Goal: Task Accomplishment & Management: Complete application form

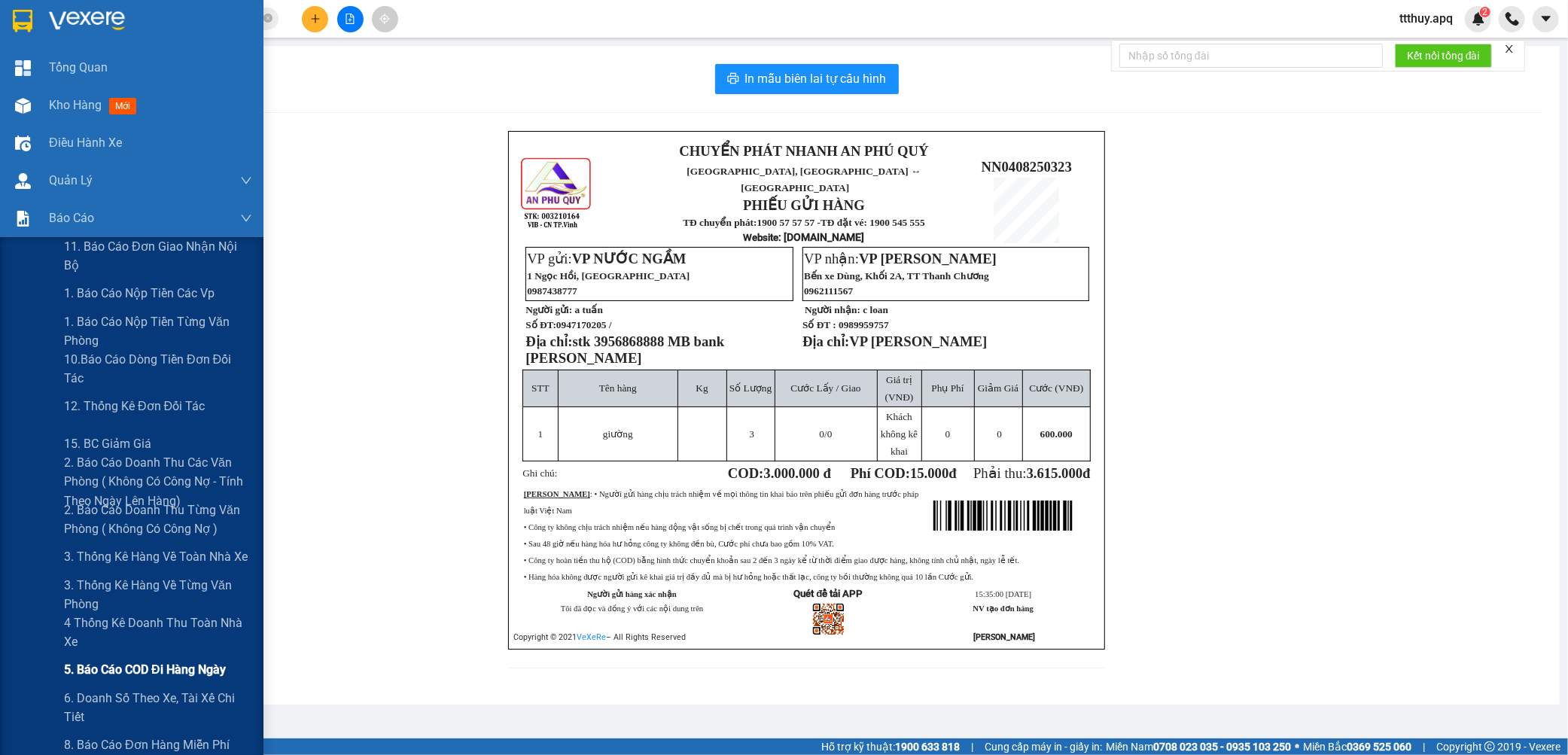
scroll to position [84, 0]
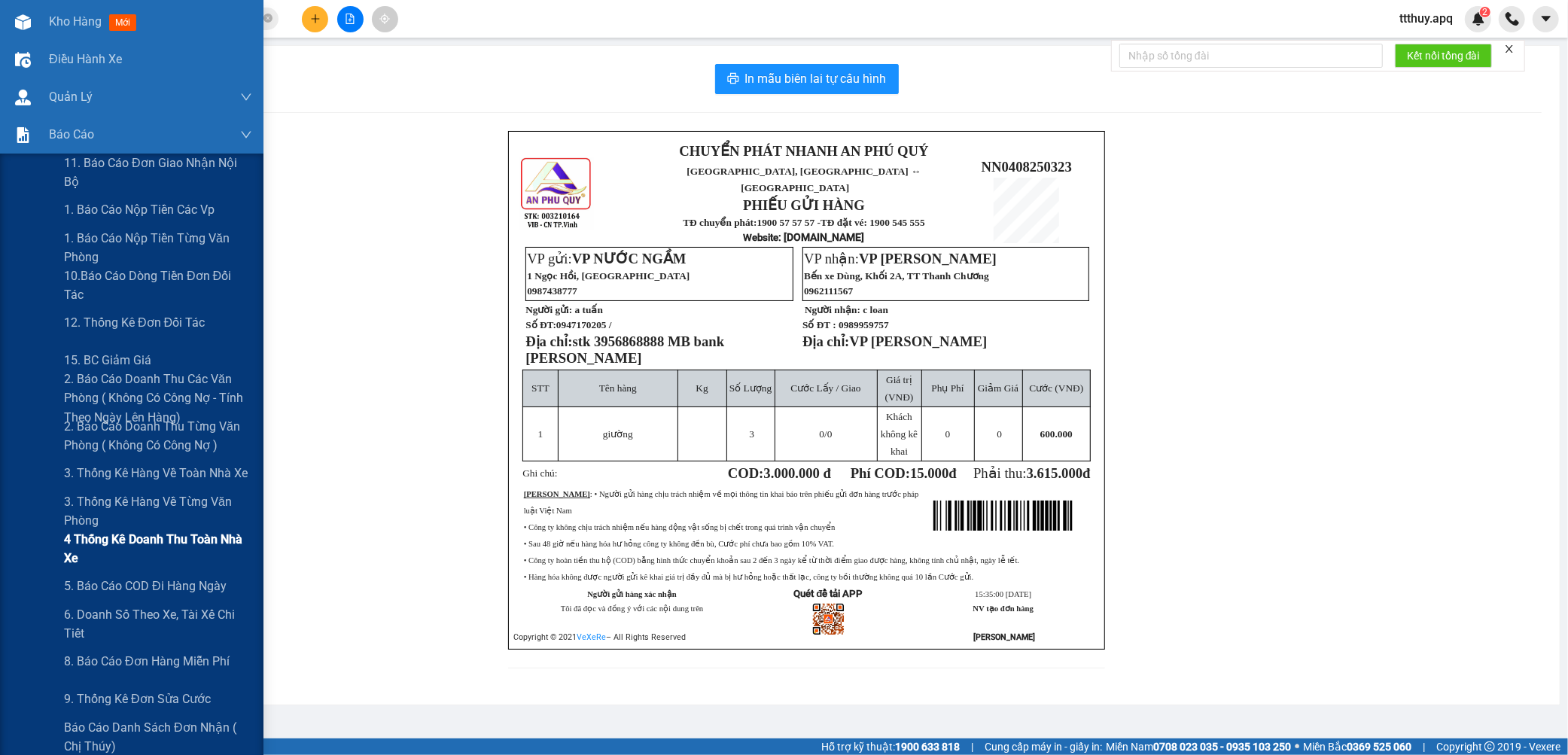
click at [115, 547] on span "4 Thống kê doanh thu toàn nhà xe" at bounding box center [157, 548] width 188 height 37
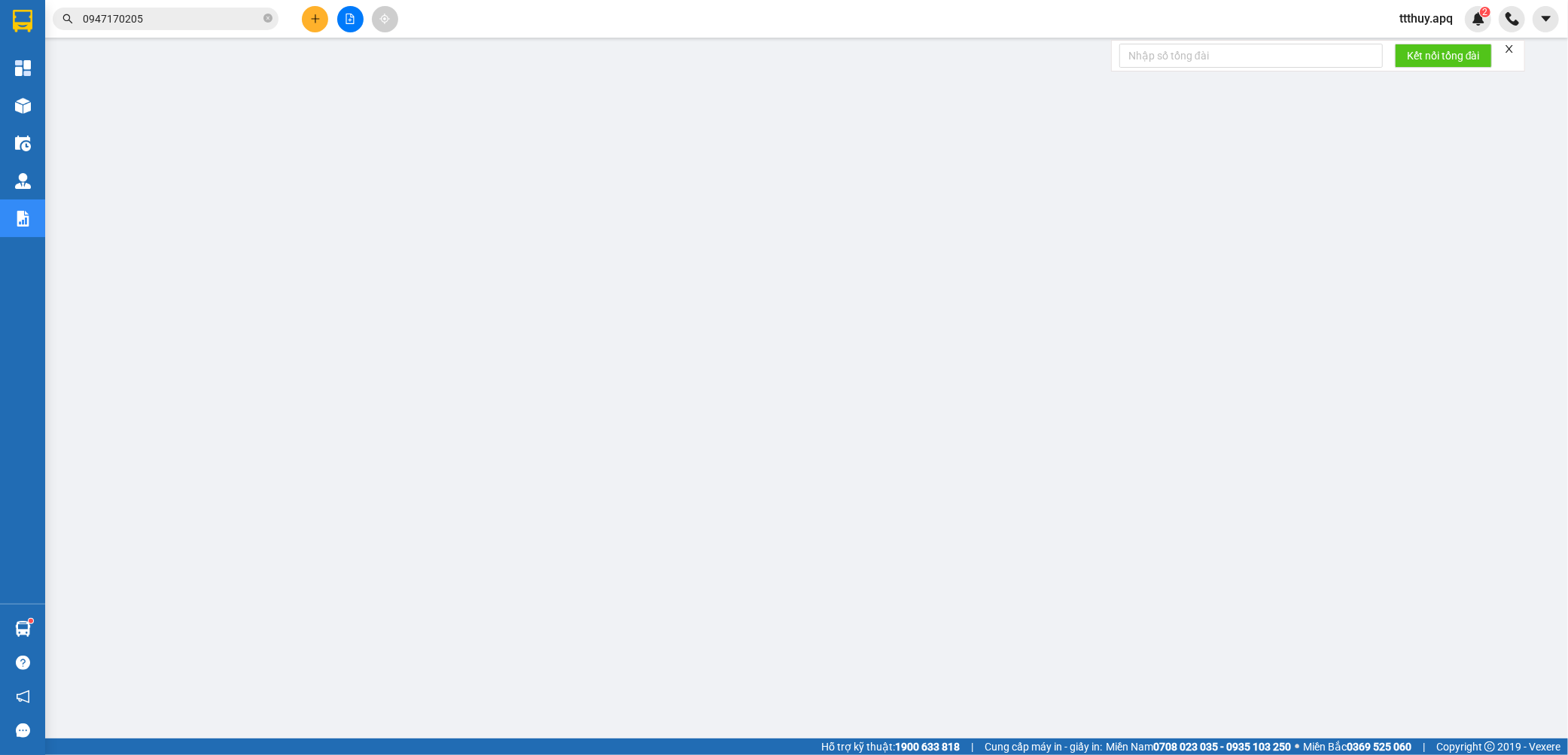
click at [173, 20] on input "0947170205" at bounding box center [172, 18] width 177 height 16
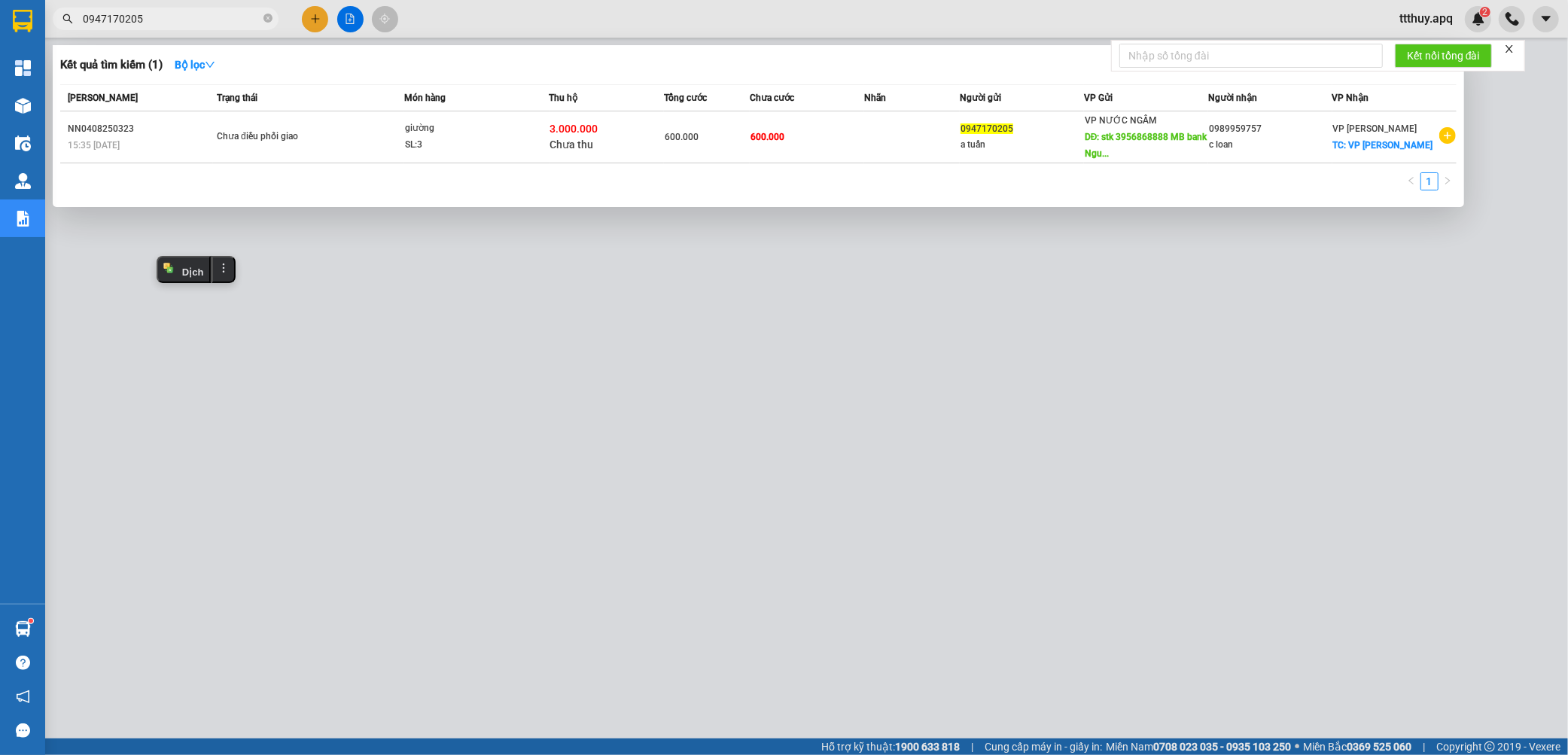
click at [173, 20] on input "0947170205" at bounding box center [172, 18] width 177 height 16
click at [574, 310] on div at bounding box center [784, 378] width 1568 height 755
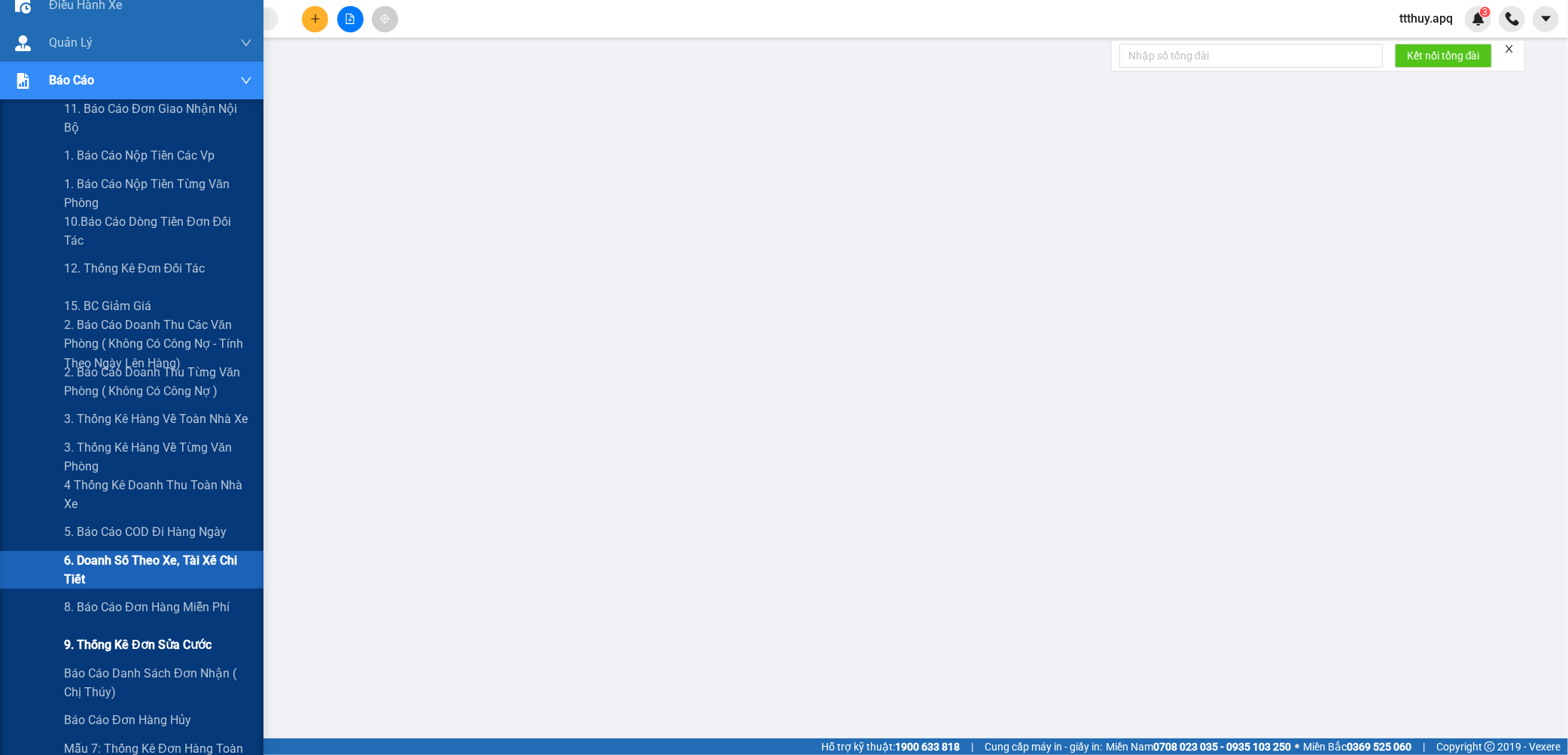
scroll to position [167, 0]
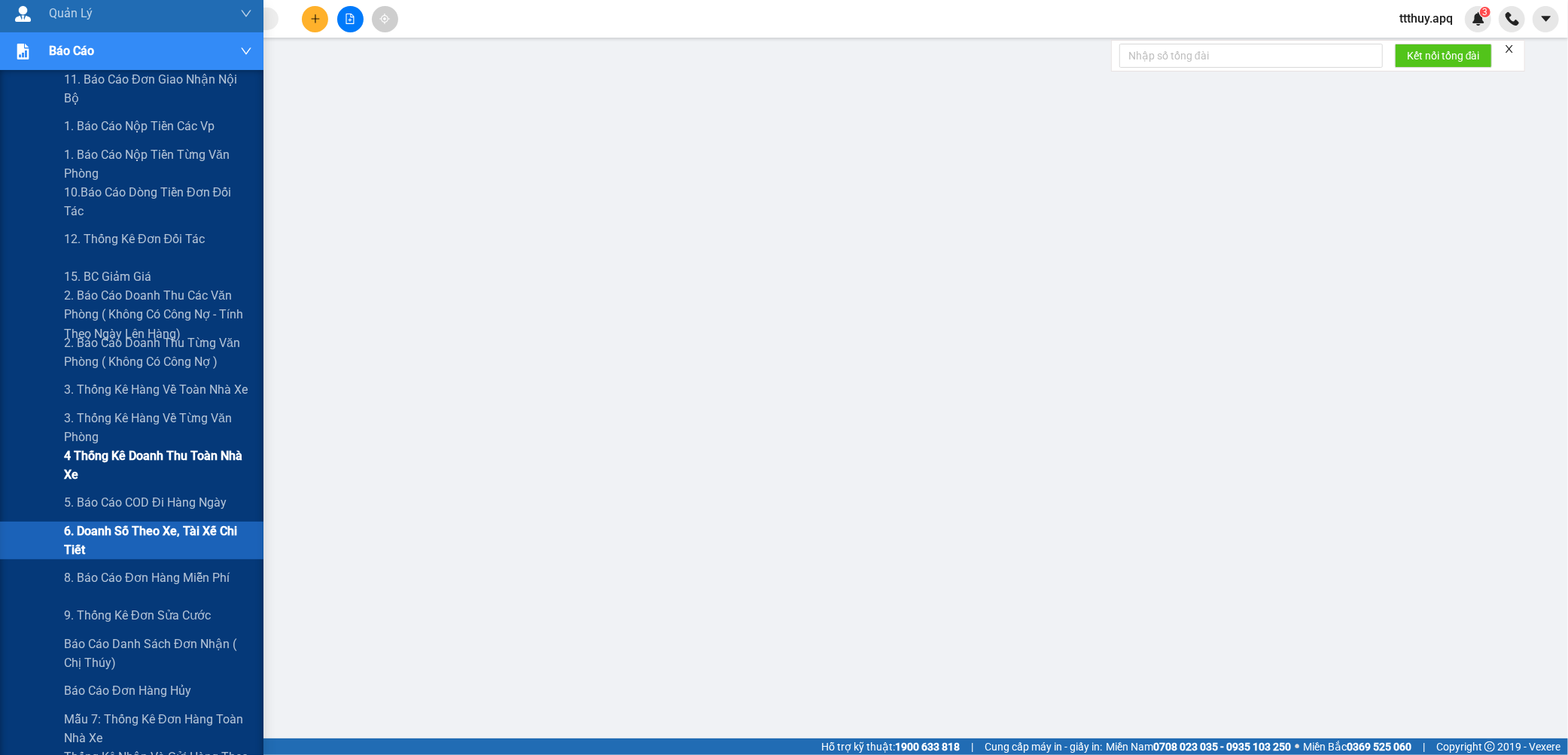
drag, startPoint x: 135, startPoint y: 463, endPoint x: 179, endPoint y: 457, distance: 44.4
click at [136, 463] on span "4 Thống kê doanh thu toàn nhà xe" at bounding box center [157, 464] width 188 height 37
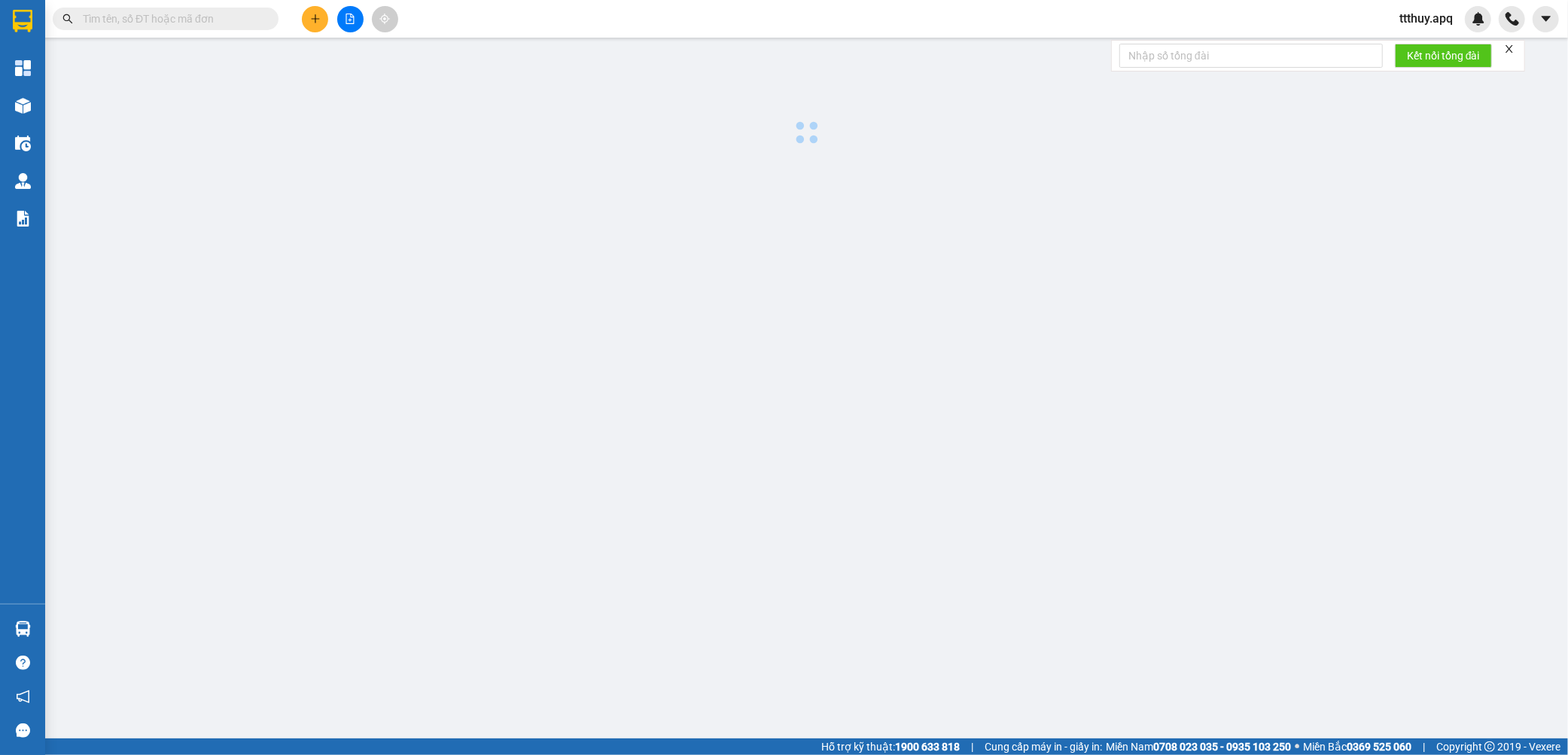
click at [190, 18] on input "text" at bounding box center [172, 18] width 177 height 16
paste input "MD1008254987"
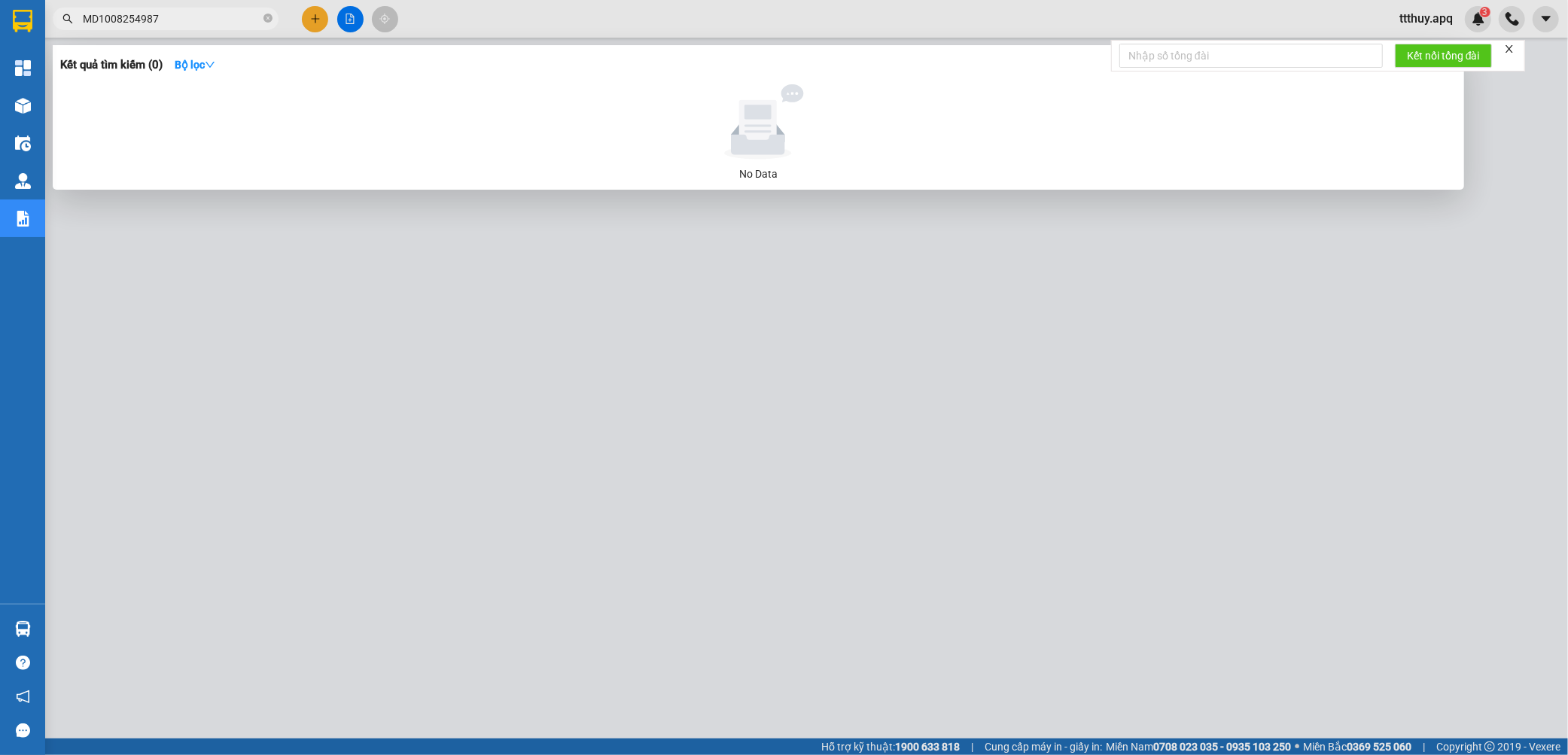
type input "MD1008254987"
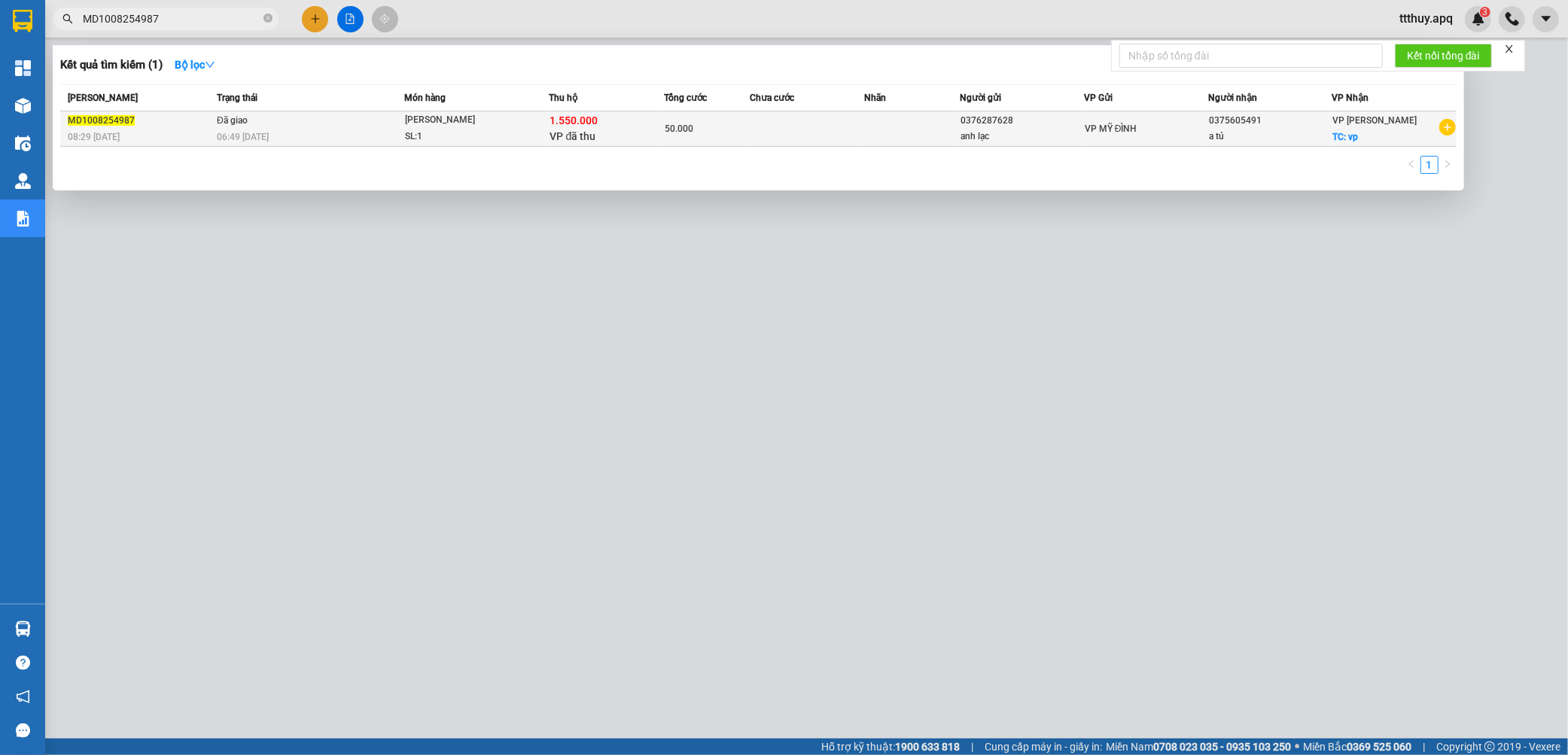
click at [301, 117] on td "Đã giao 06:49 [DATE]" at bounding box center [308, 129] width 192 height 35
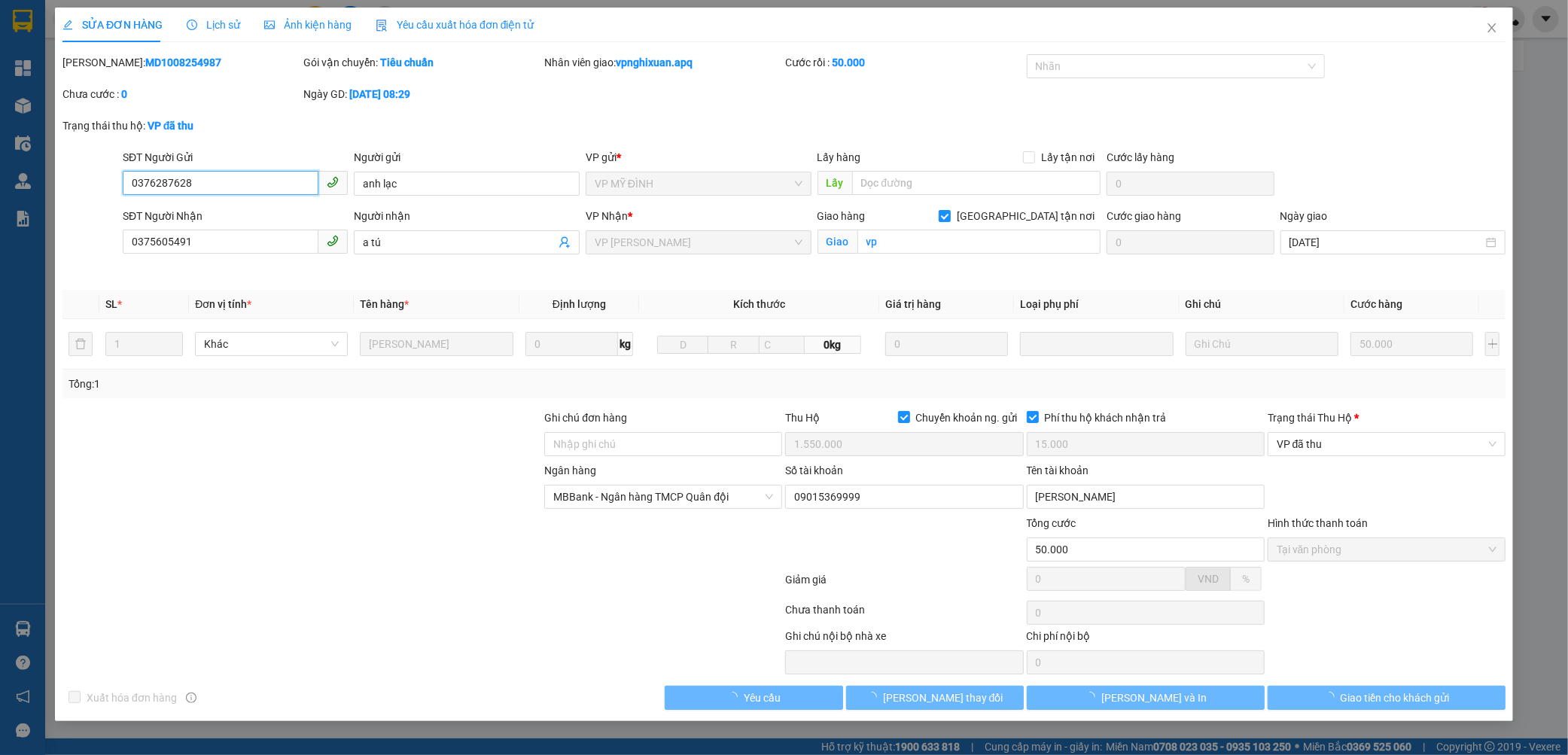
type input "0376287628"
type input "anh lạc"
type input "0375605491"
type input "a tú"
checkbox input "true"
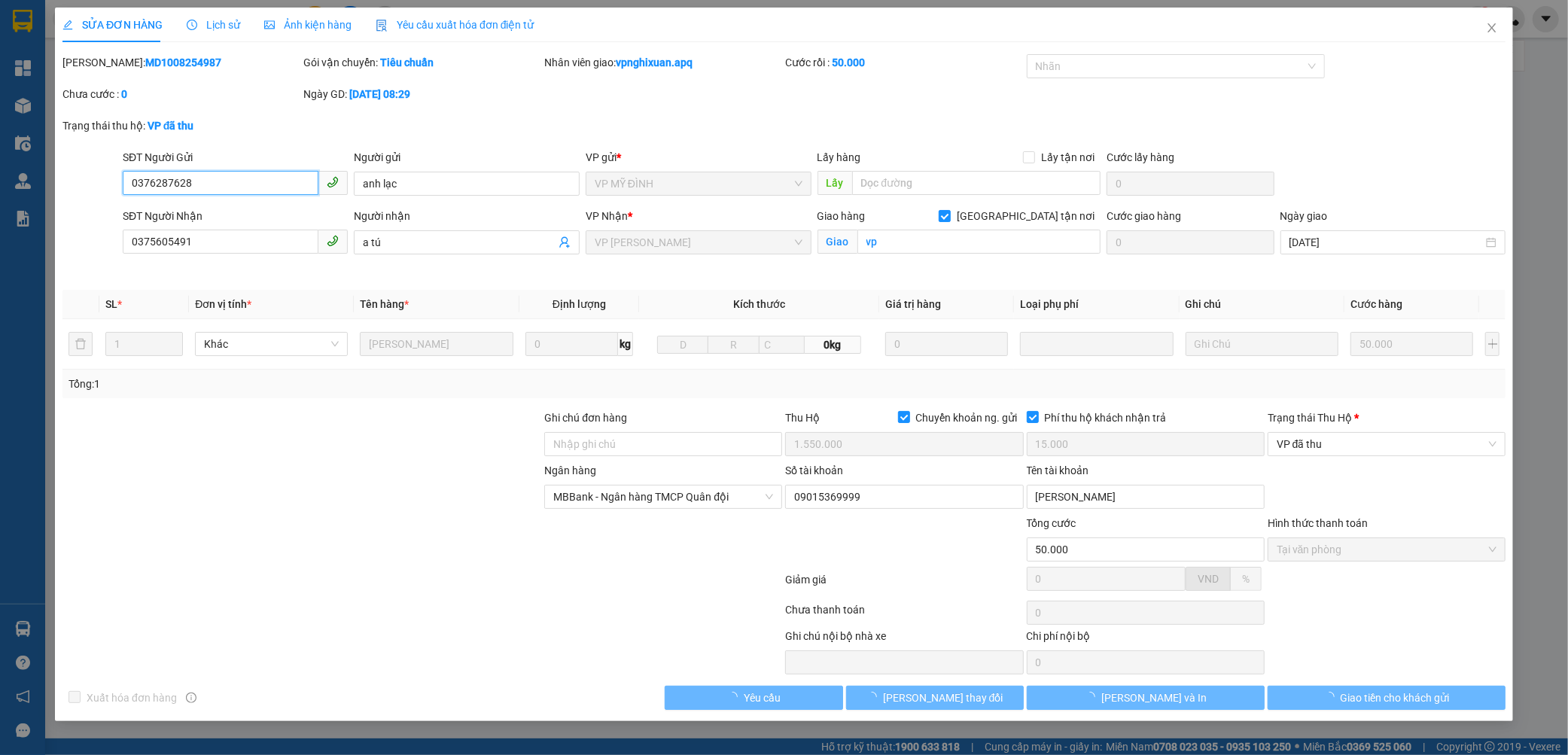
type input "vp"
checkbox input "true"
type input "1.550.000"
type input "15.000"
type input "50.000"
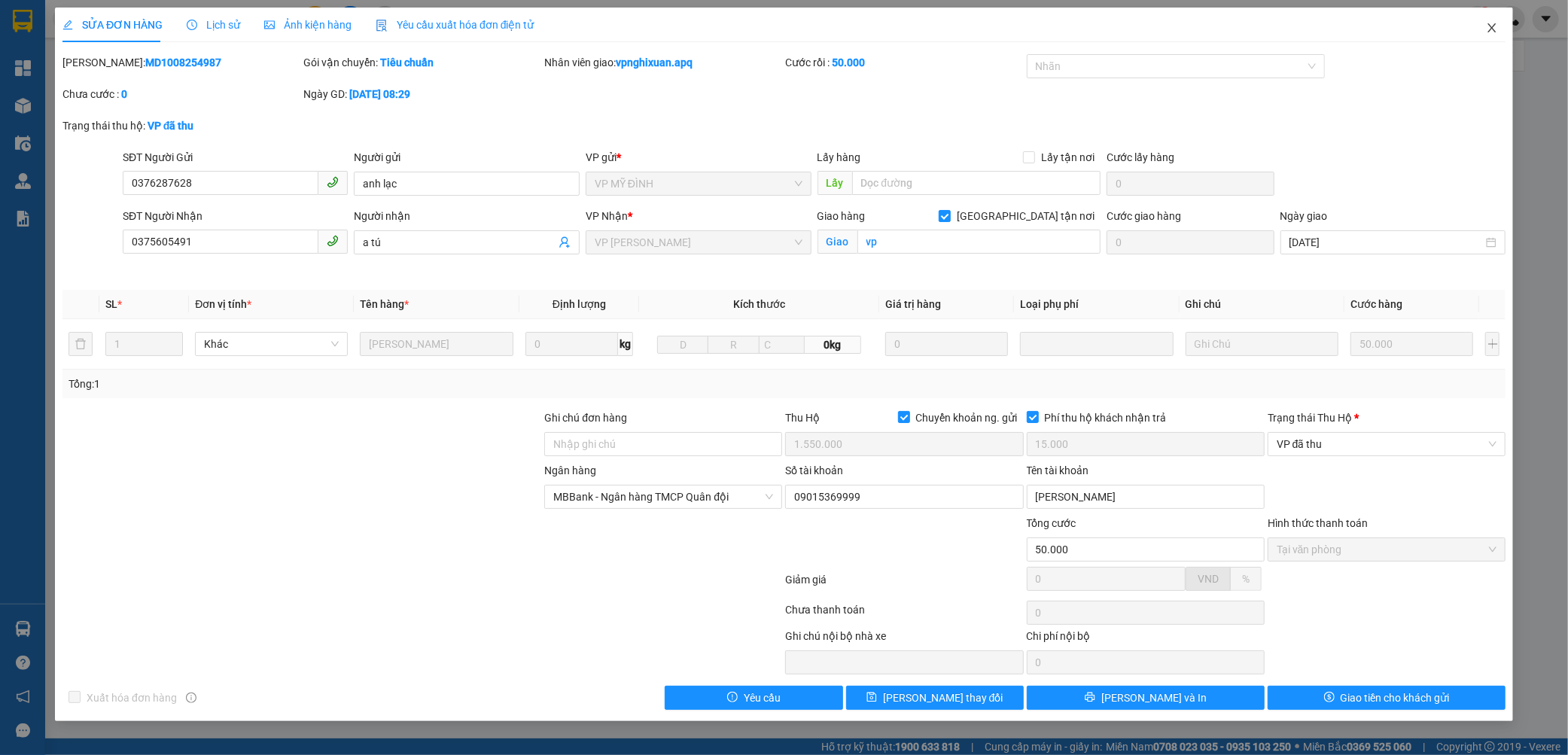
click at [1476, 23] on span "Close" at bounding box center [1492, 29] width 42 height 42
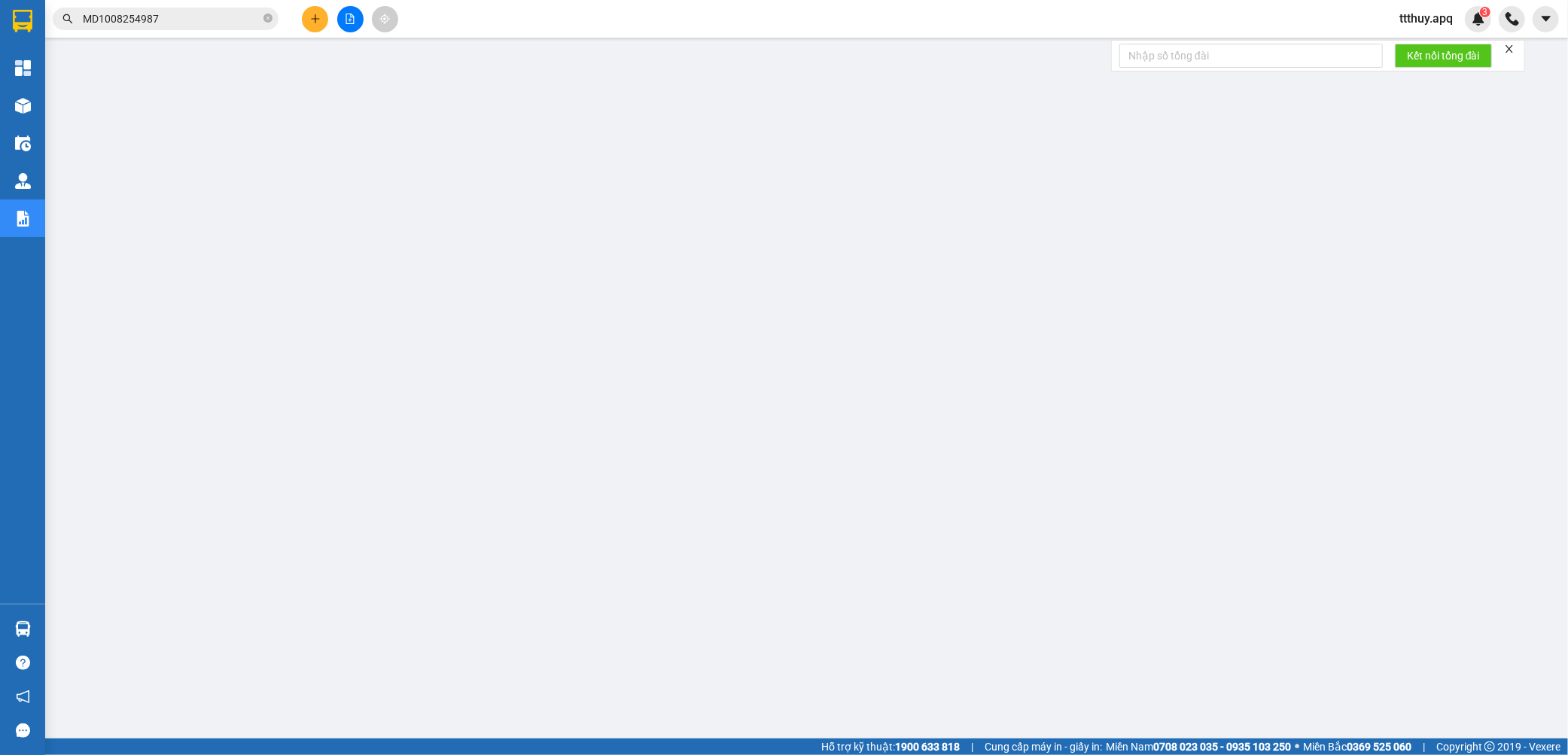
click at [189, 20] on input "MD1008254987" at bounding box center [172, 18] width 177 height 16
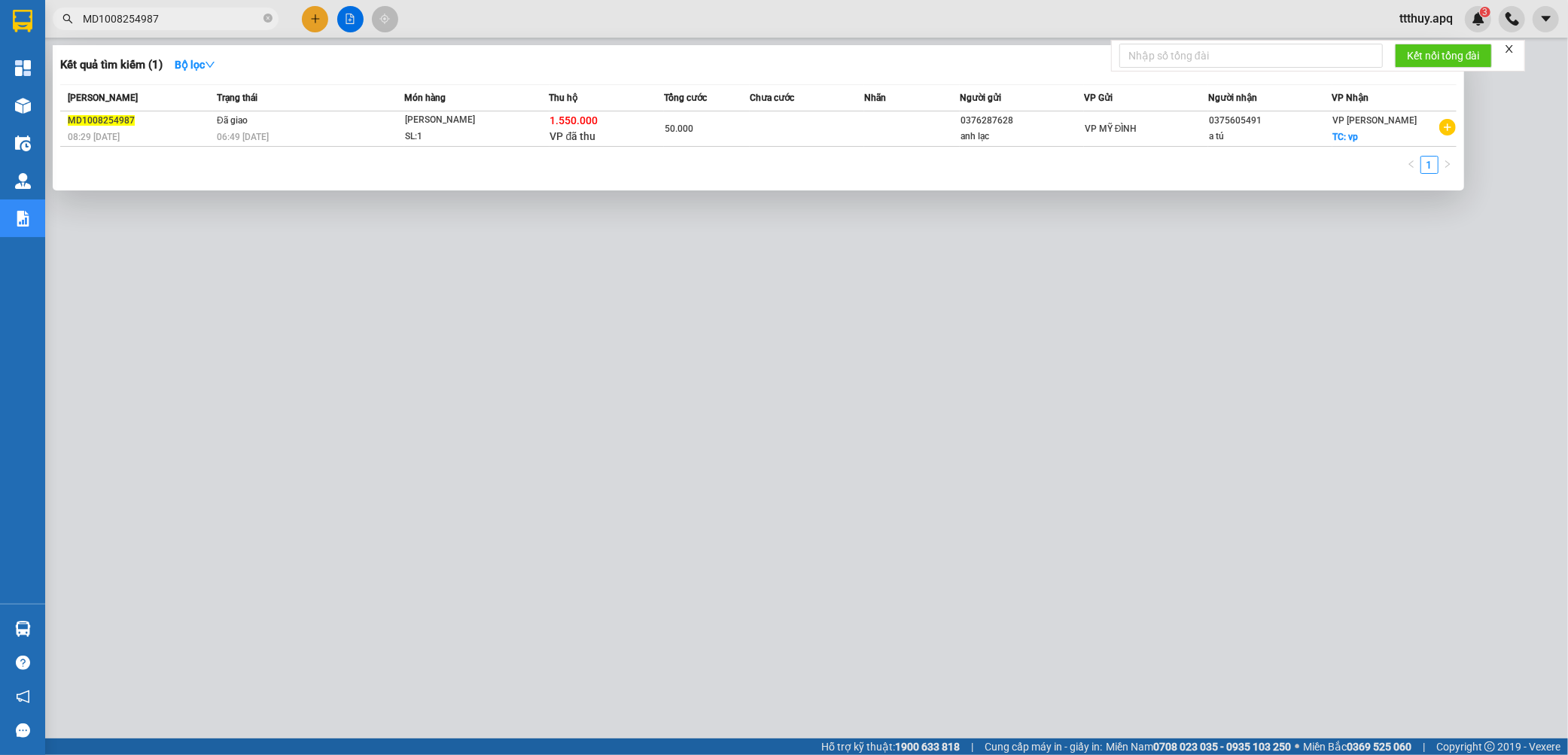
click at [189, 20] on input "MD1008254987" at bounding box center [172, 18] width 177 height 16
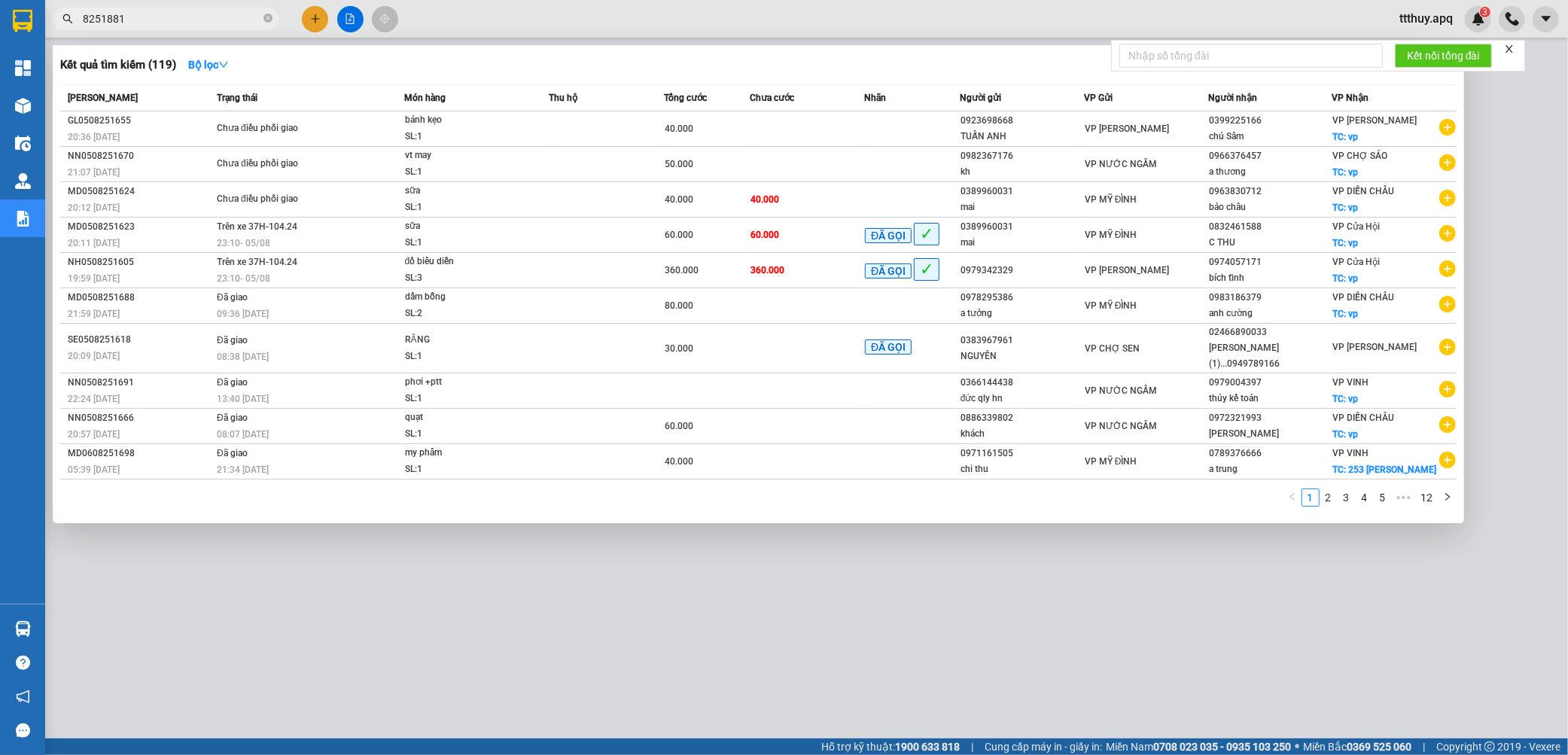
type input "8251881"
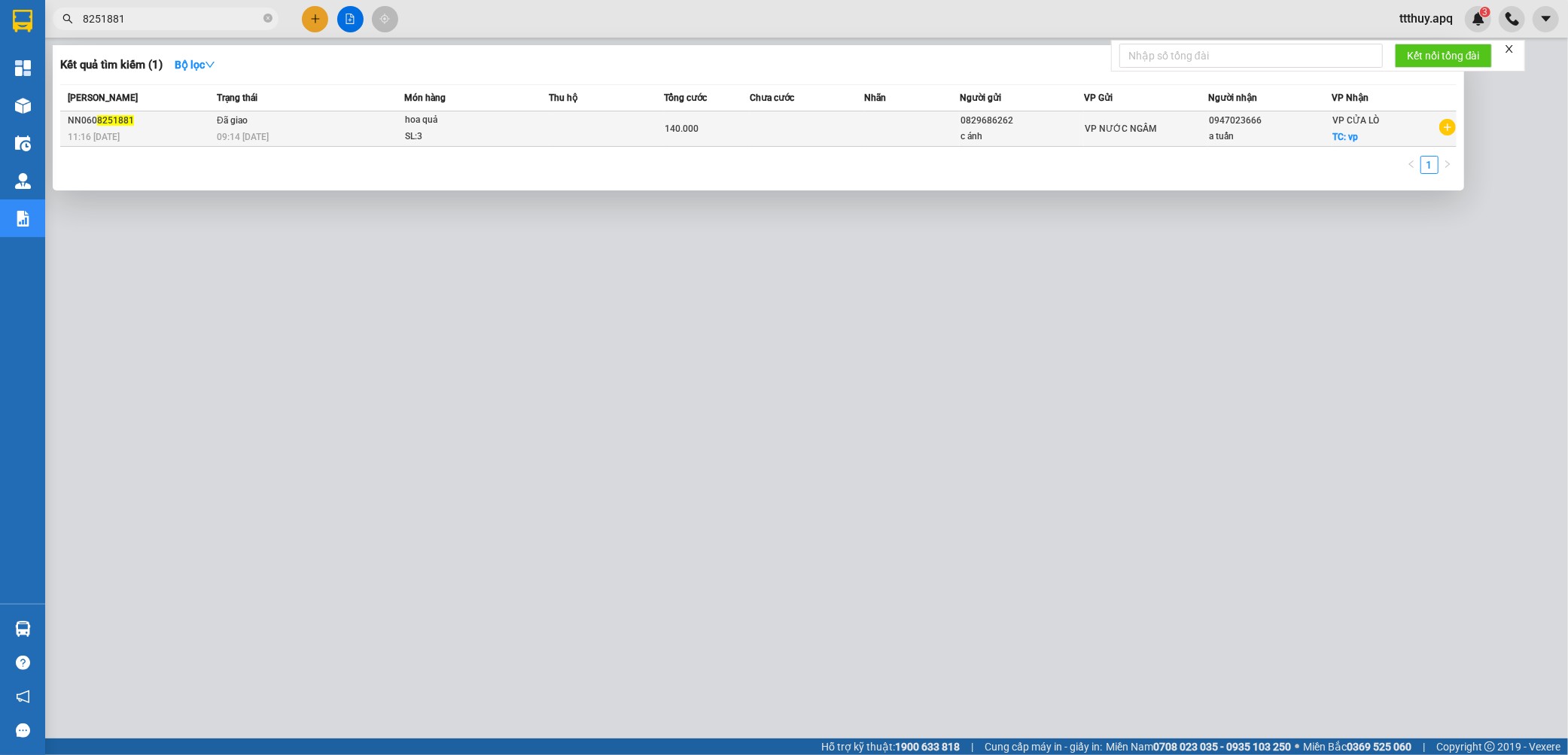
click at [392, 137] on div "09:14 [DATE]" at bounding box center [310, 136] width 187 height 16
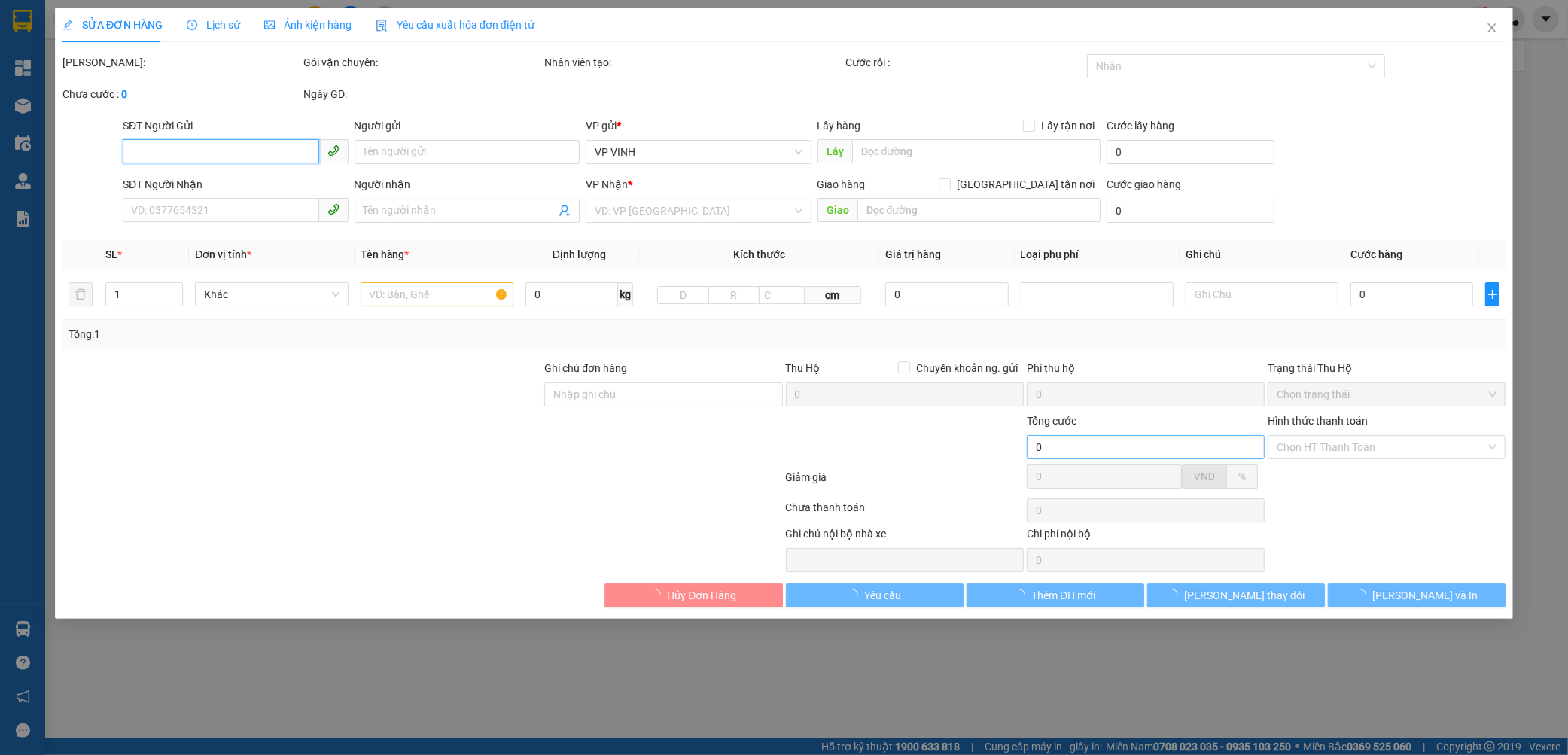
type input "0829686262"
type input "c ánh"
type input "0947023666"
type input "a tuấn"
checkbox input "true"
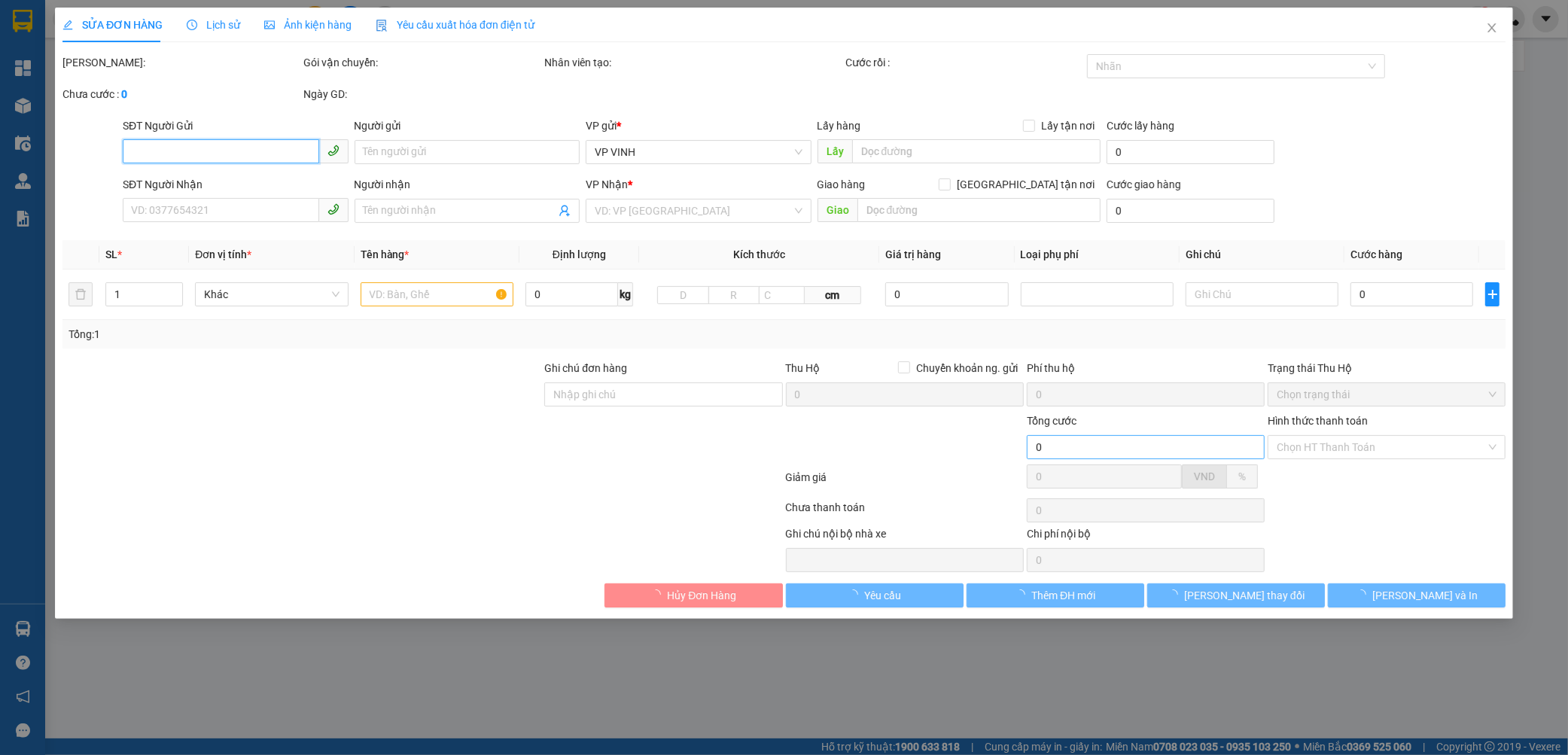
type input "vp"
type input "140.000"
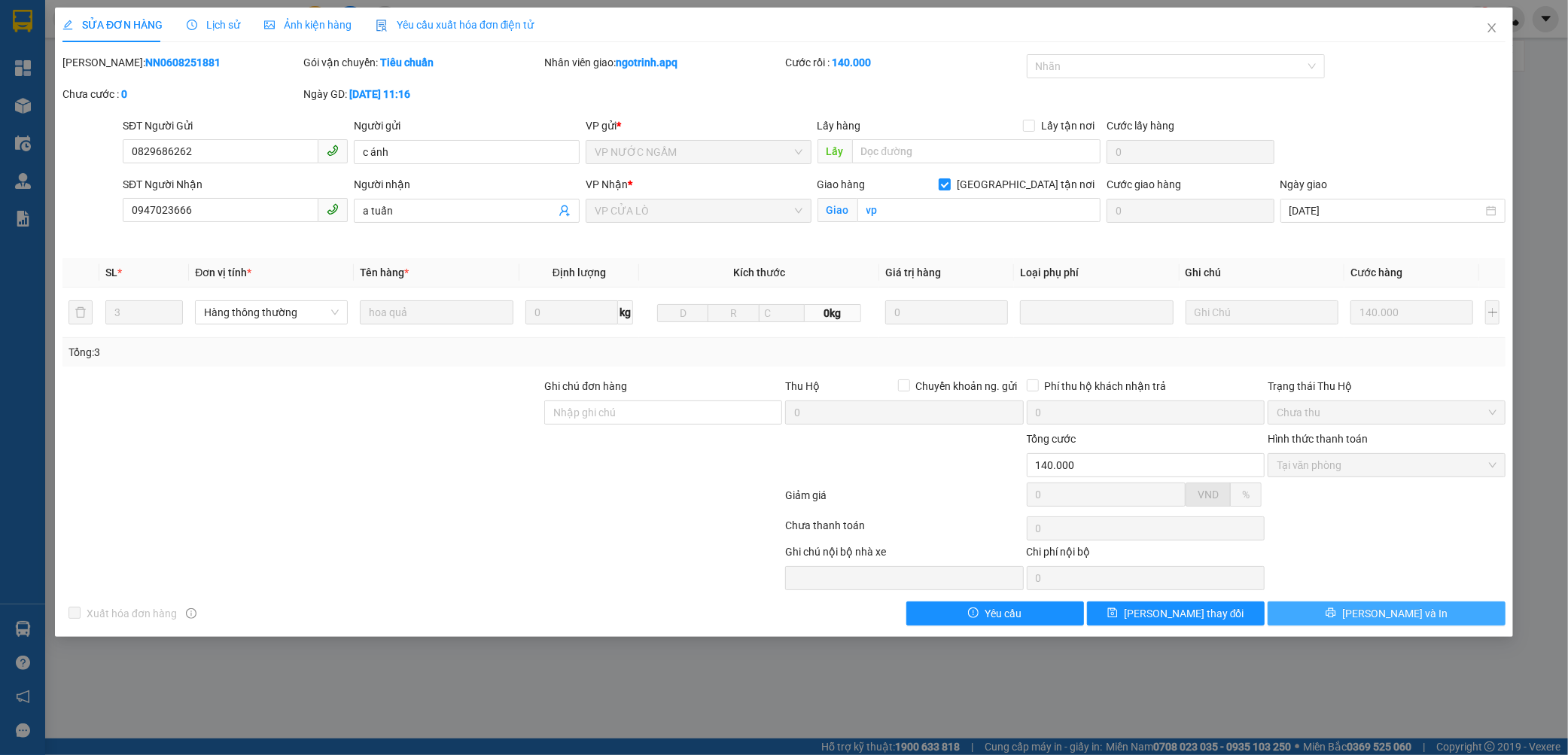
click at [1315, 616] on button "[PERSON_NAME] và In" at bounding box center [1387, 613] width 238 height 24
